Goal: Find specific page/section: Find specific page/section

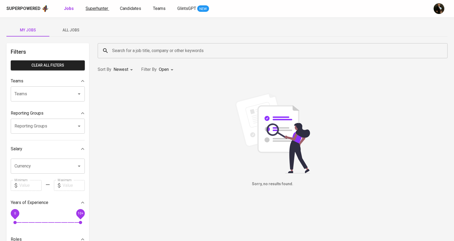
click at [97, 5] on link "Superhunter" at bounding box center [98, 8] width 24 height 7
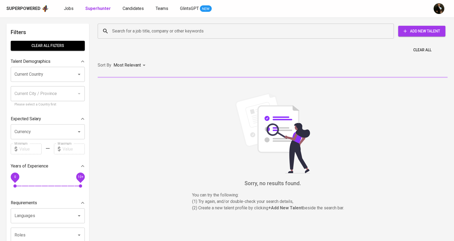
click at [123, 31] on input "Search for a job title, company or other keywords" at bounding box center [247, 31] width 272 height 10
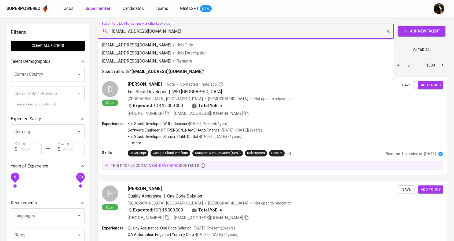
type input "[EMAIL_ADDRESS][DOMAIN_NAME]"
click at [155, 74] on b "[EMAIL_ADDRESS][DOMAIN_NAME]" at bounding box center [166, 71] width 71 height 5
